Goal: Check status: Check status

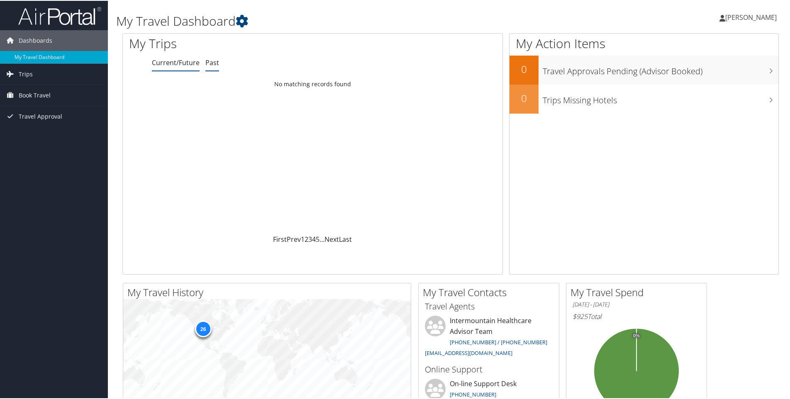
click at [214, 65] on link "Past" at bounding box center [212, 61] width 14 height 9
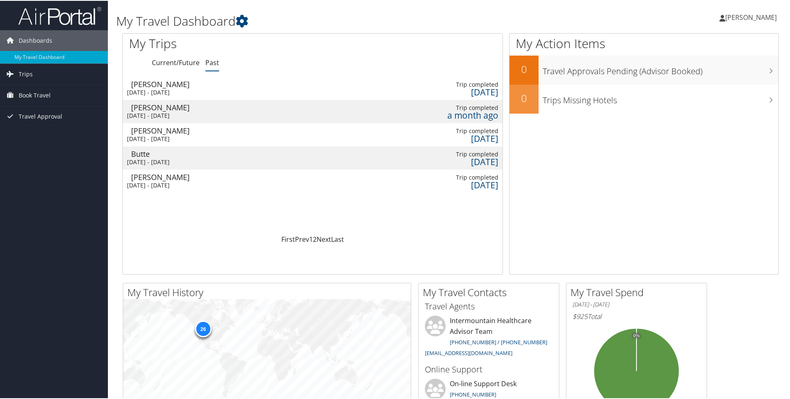
click at [144, 177] on div "Billings" at bounding box center [174, 176] width 87 height 7
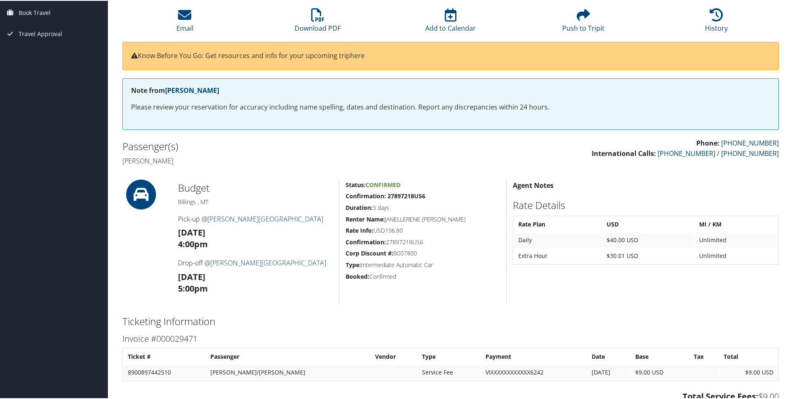
scroll to position [83, 0]
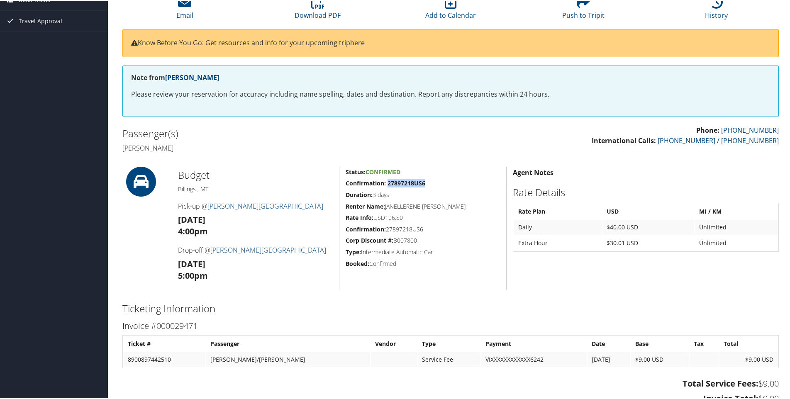
drag, startPoint x: 430, startPoint y: 182, endPoint x: 386, endPoint y: 182, distance: 43.5
click at [386, 182] on h5 "Confirmation: 27897218US6" at bounding box center [422, 182] width 154 height 8
copy strong "27897218US6"
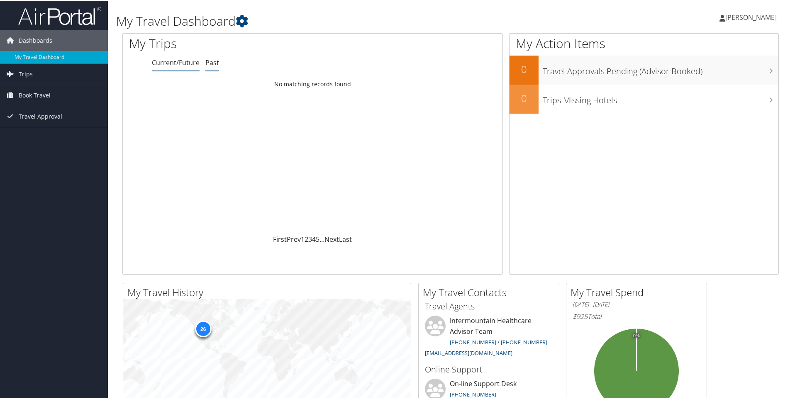
click at [211, 60] on link "Past" at bounding box center [212, 61] width 14 height 9
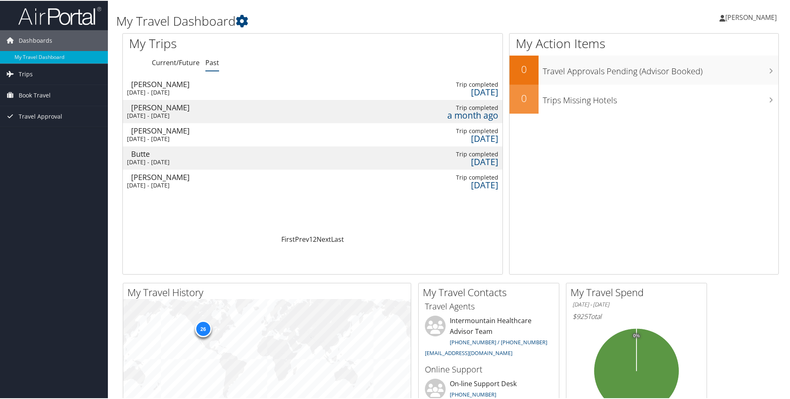
click at [210, 181] on div "[DATE] - [DATE]" at bounding box center [170, 184] width 87 height 7
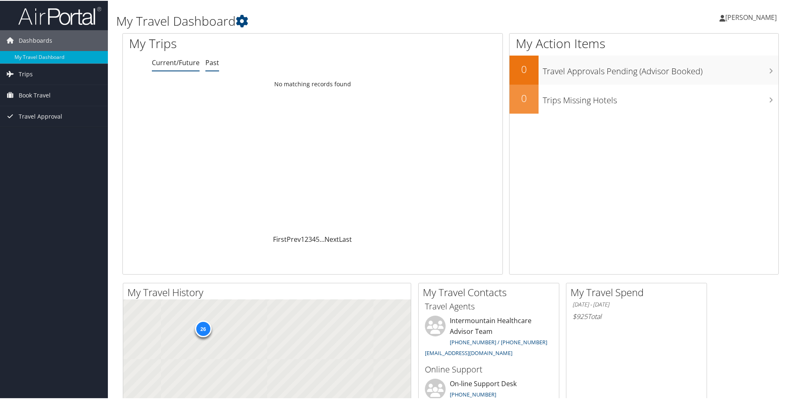
click at [212, 61] on link "Past" at bounding box center [212, 61] width 14 height 9
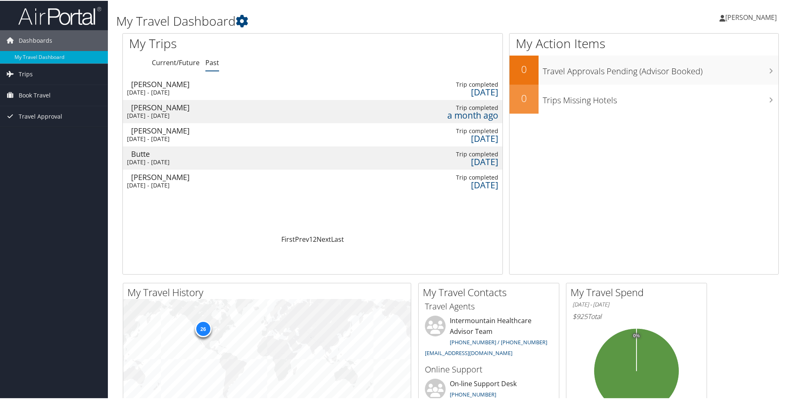
click at [218, 153] on div "Butte" at bounding box center [174, 152] width 87 height 7
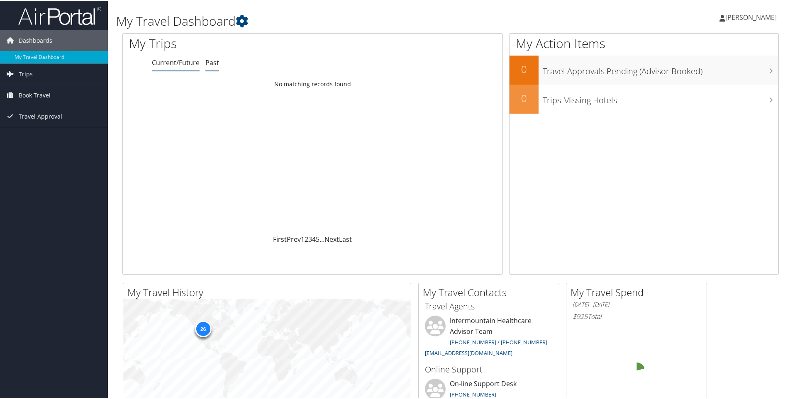
click at [210, 60] on link "Past" at bounding box center [212, 61] width 14 height 9
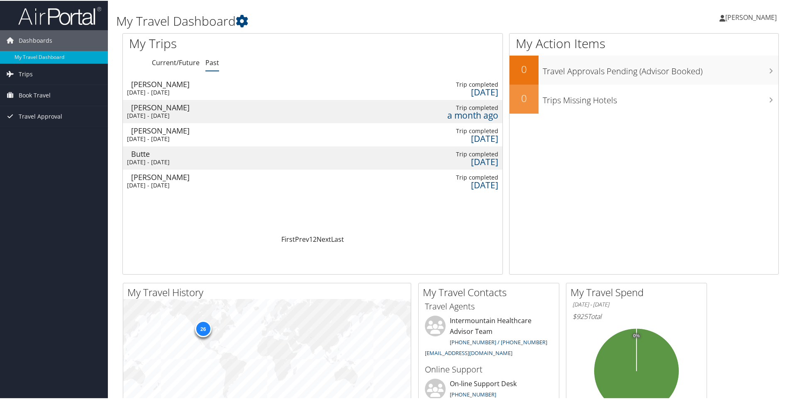
click at [194, 135] on div "[DATE] - [DATE]" at bounding box center [170, 137] width 87 height 7
